Goal: Transaction & Acquisition: Purchase product/service

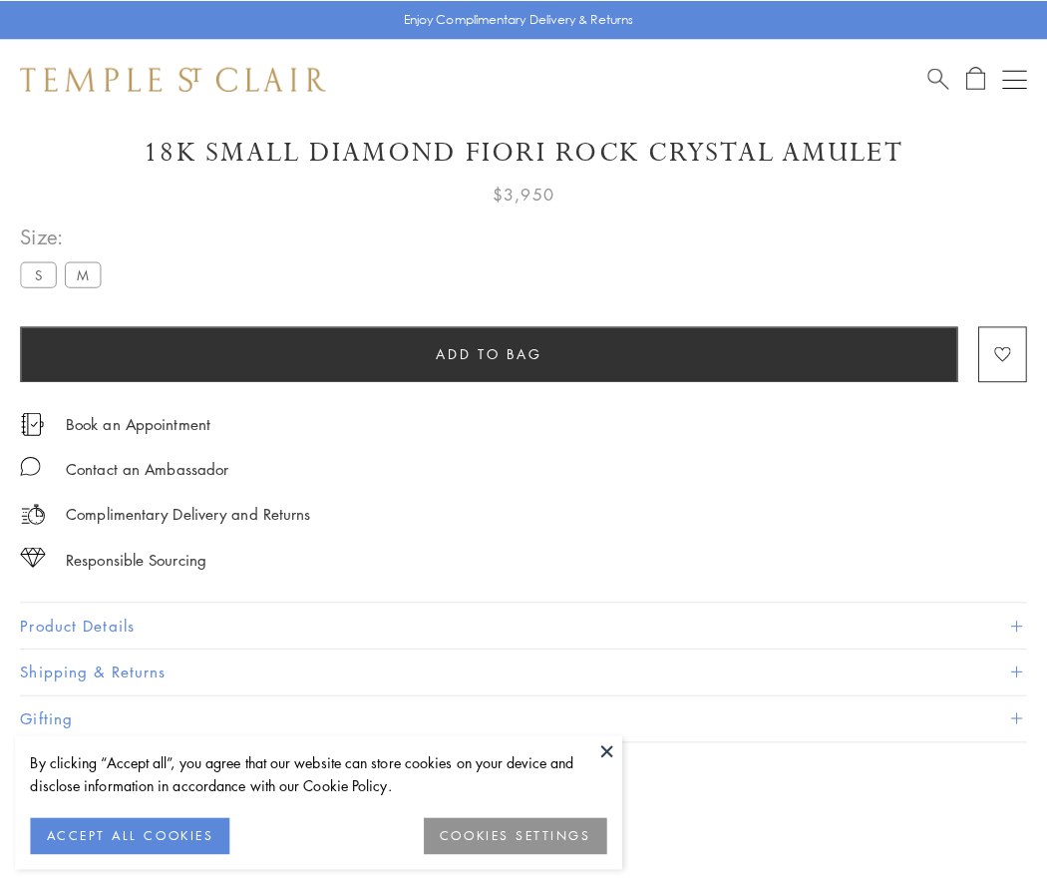
scroll to position [86, 0]
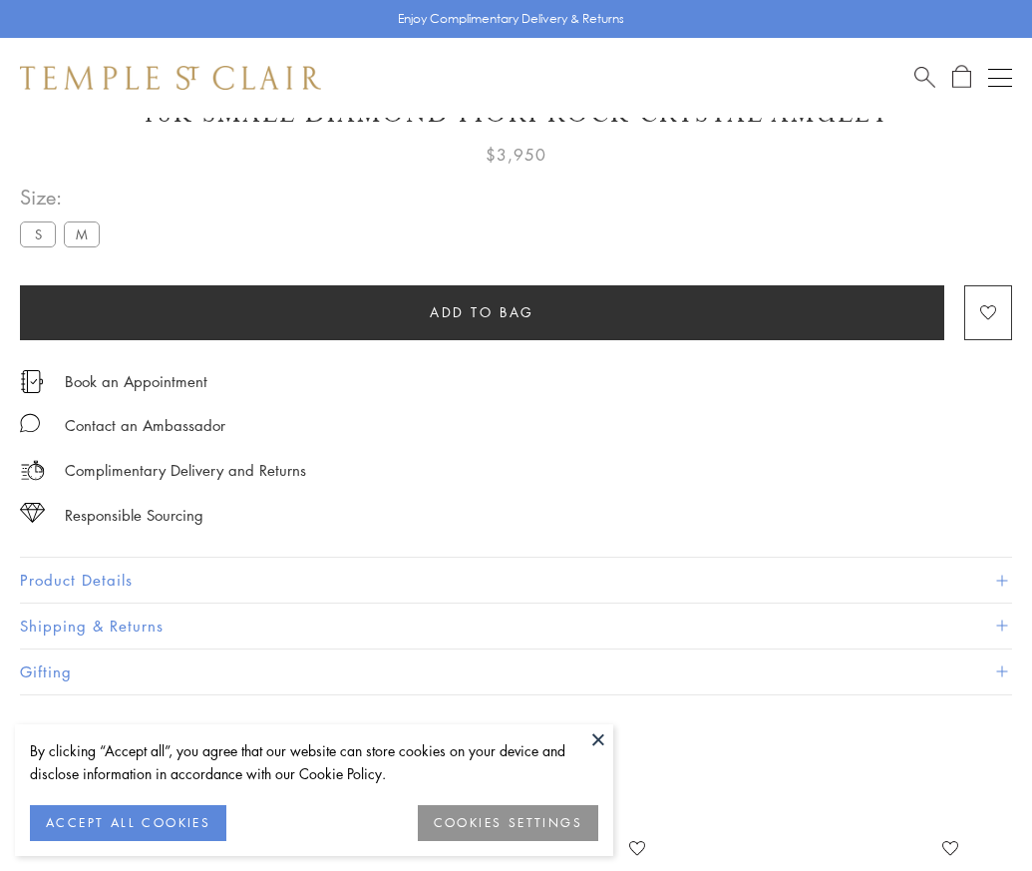
click at [482, 311] on span "Add to bag" at bounding box center [482, 312] width 105 height 22
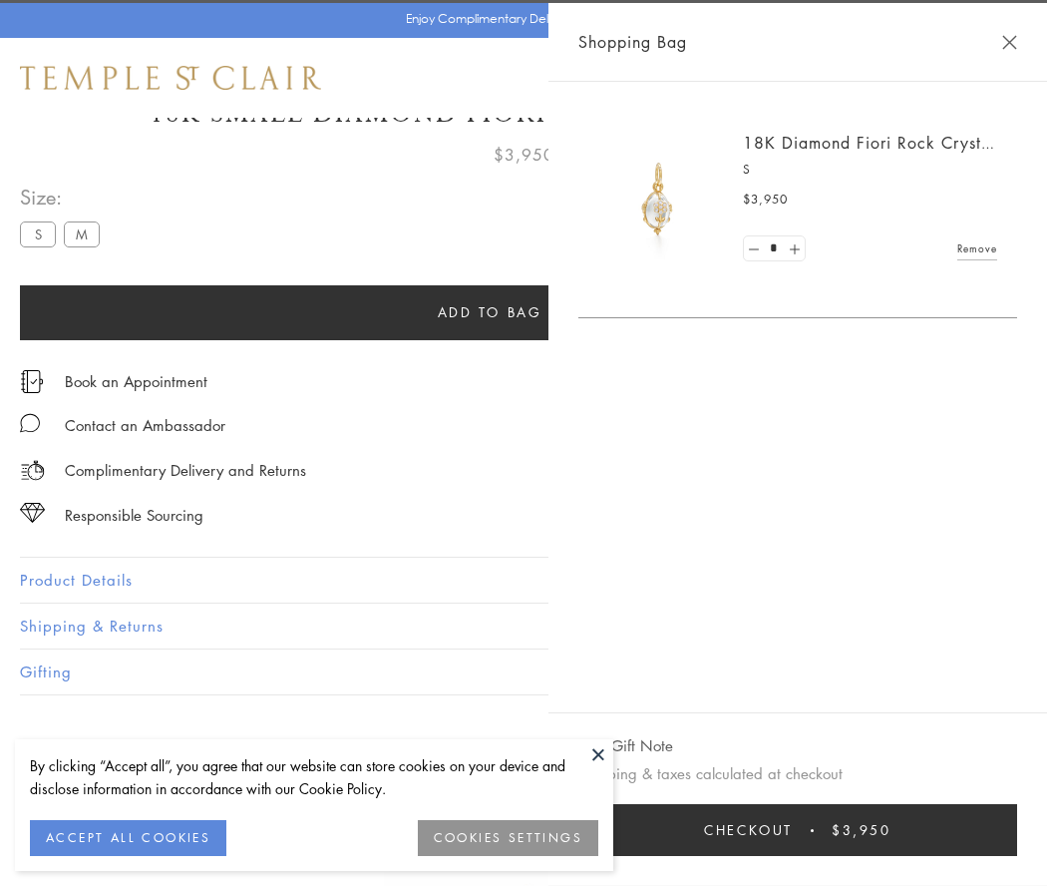
click at [793, 830] on span "Checkout" at bounding box center [748, 830] width 89 height 22
